Goal: Information Seeking & Learning: Check status

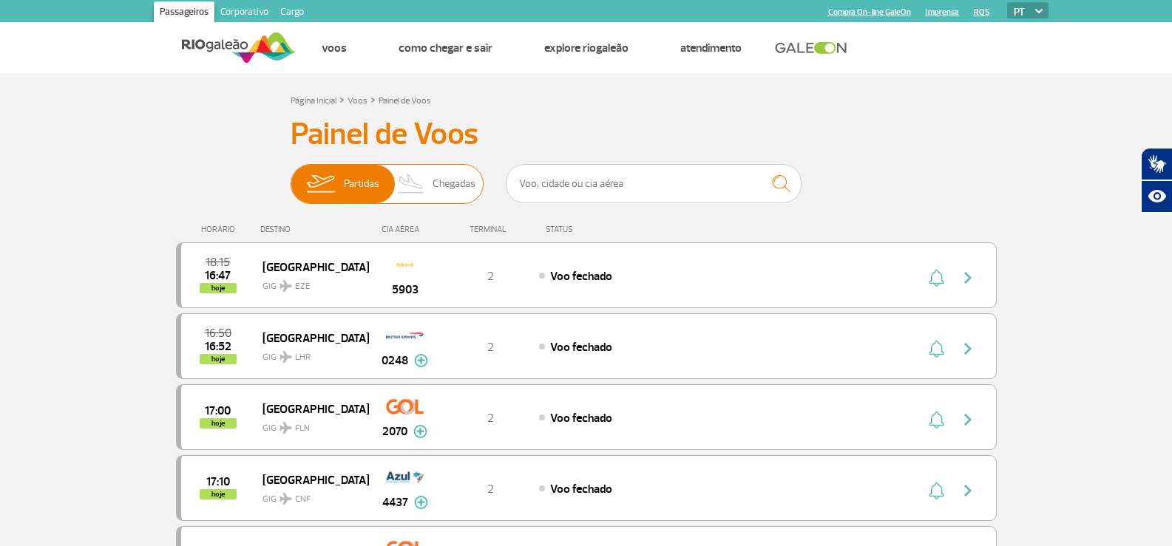
click at [453, 181] on span "Chegadas" at bounding box center [454, 184] width 43 height 38
click at [291, 177] on input "Partidas Chegadas" at bounding box center [291, 177] width 0 height 0
click at [423, 189] on img at bounding box center [412, 184] width 44 height 38
click at [291, 177] on input "Partidas Chegadas" at bounding box center [291, 177] width 0 height 0
click at [416, 190] on img at bounding box center [412, 184] width 44 height 38
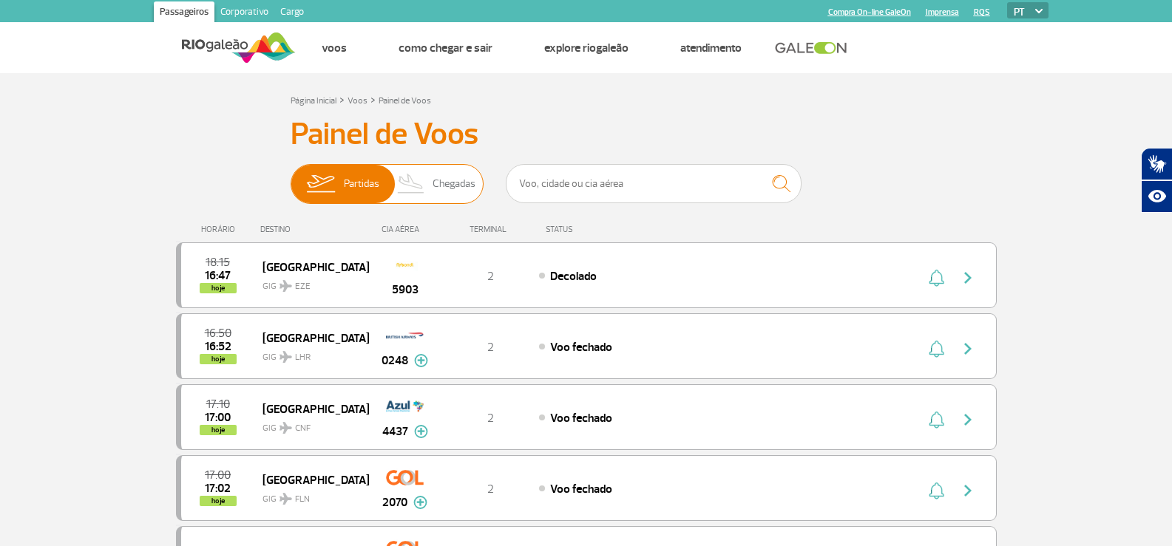
click at [291, 177] on input "Partidas Chegadas" at bounding box center [291, 177] width 0 height 0
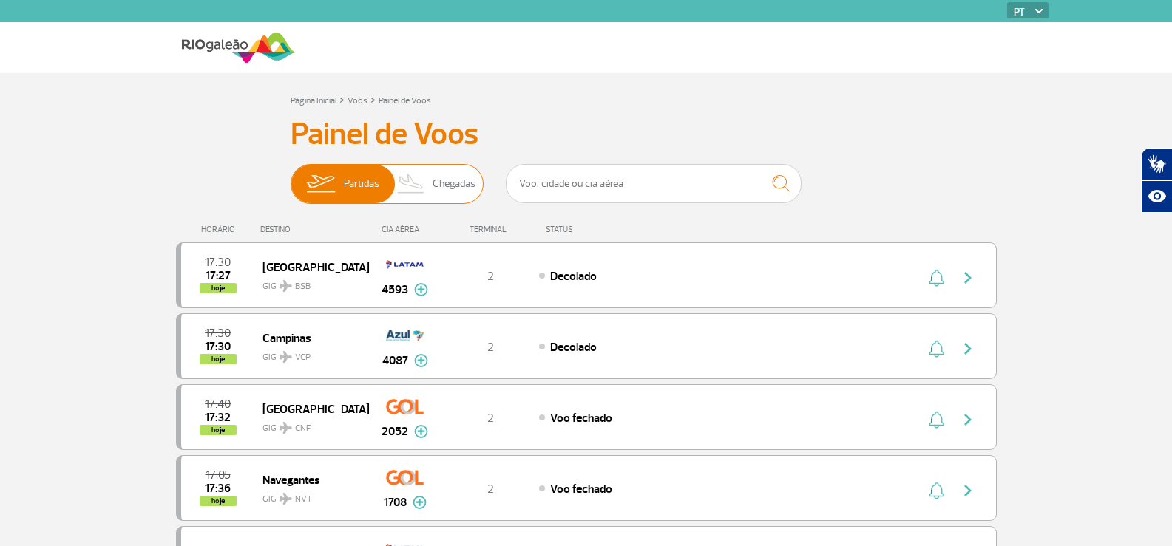
click at [467, 177] on span "Chegadas" at bounding box center [454, 184] width 43 height 38
click at [291, 177] on input "Partidas Chegadas" at bounding box center [291, 177] width 0 height 0
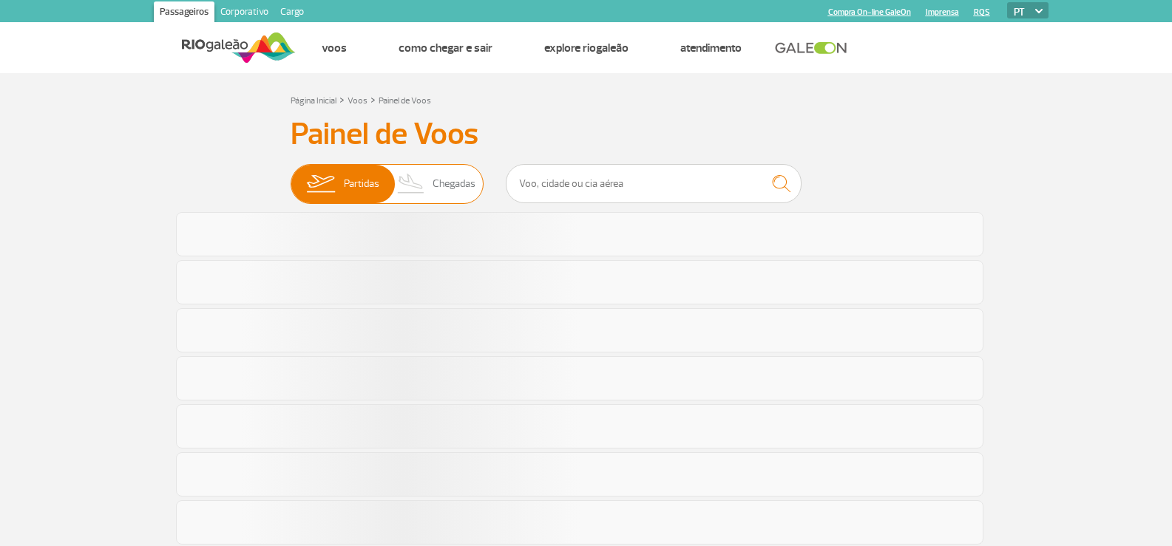
click at [453, 178] on span "Chegadas" at bounding box center [454, 184] width 43 height 38
click at [291, 177] on input "Partidas Chegadas" at bounding box center [291, 177] width 0 height 0
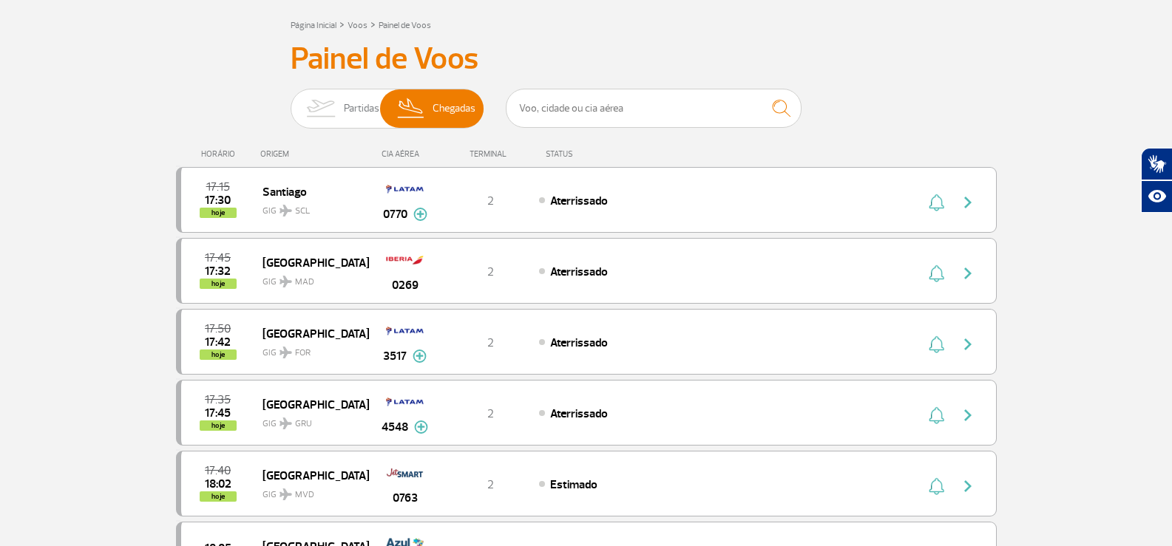
scroll to position [74, 0]
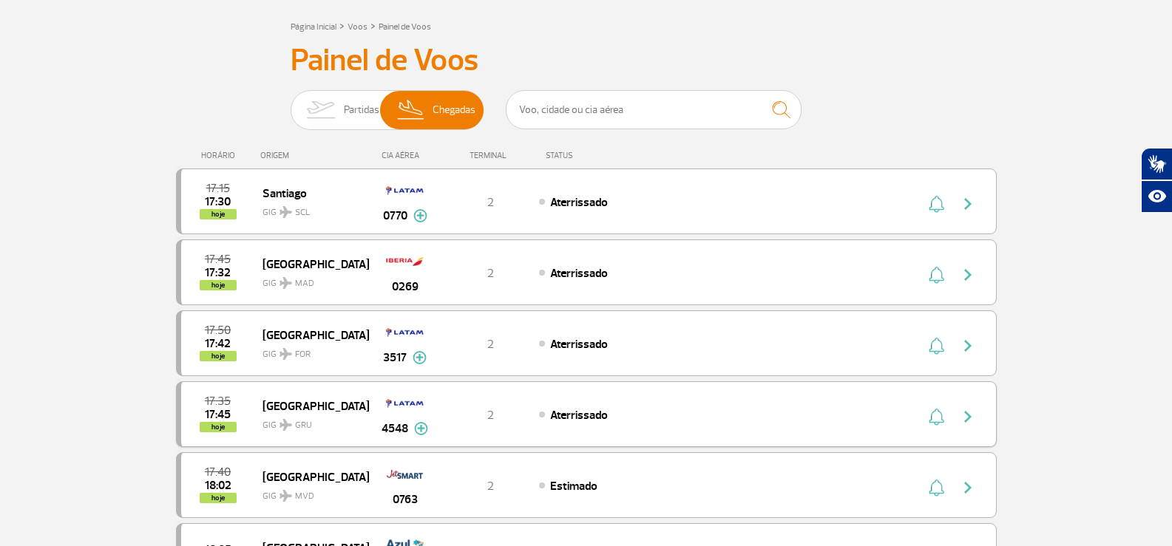
click at [422, 430] on img at bounding box center [421, 428] width 14 height 13
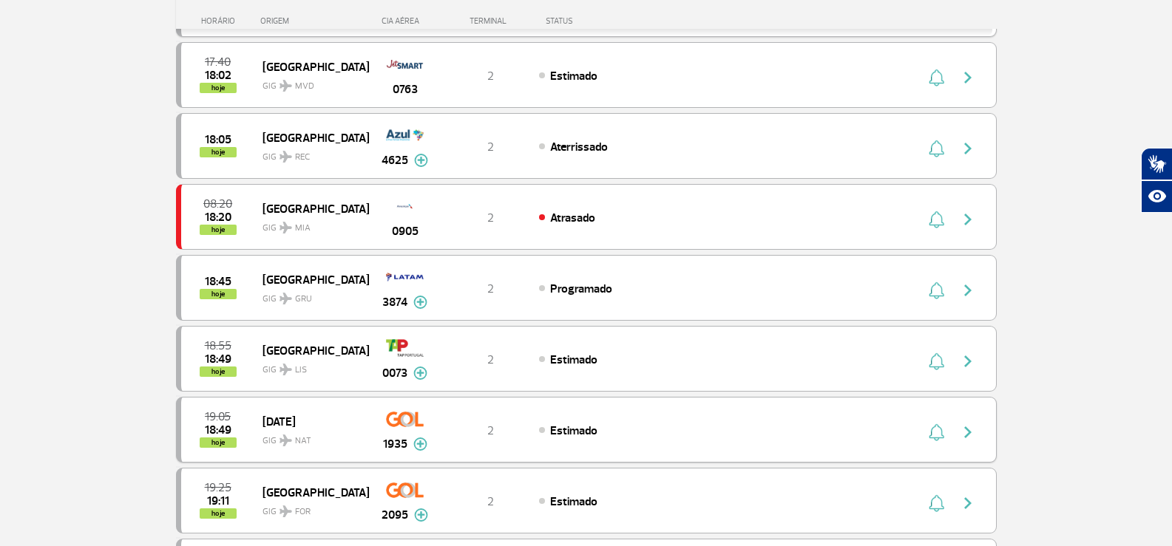
scroll to position [887, 0]
click at [419, 310] on button at bounding box center [420, 302] width 14 height 18
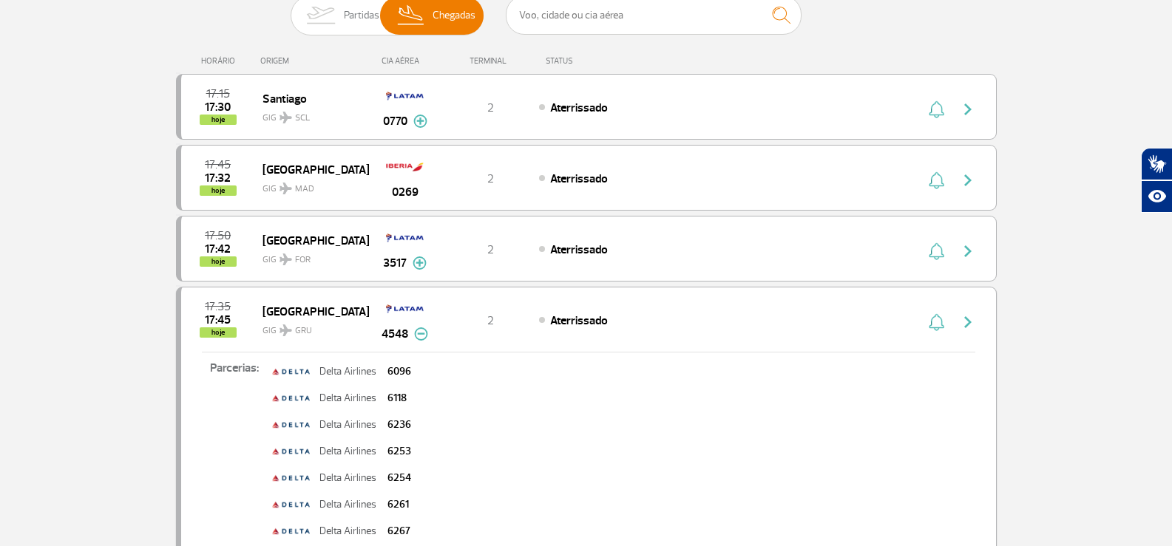
scroll to position [148, 0]
